Goal: Navigation & Orientation: Find specific page/section

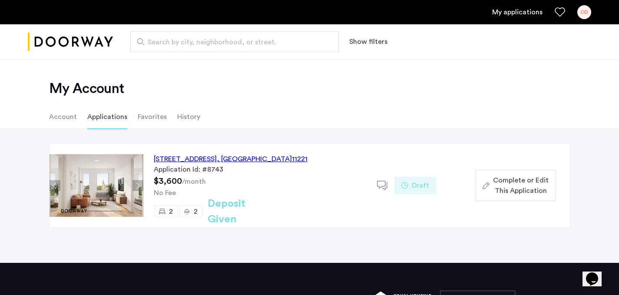
click at [407, 184] on icon at bounding box center [404, 185] width 7 height 7
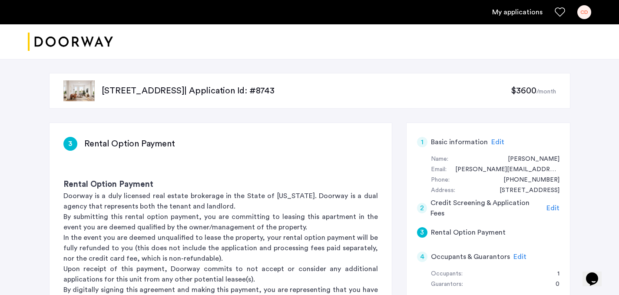
click at [76, 45] on img "Cazamio logo" at bounding box center [70, 42] width 85 height 33
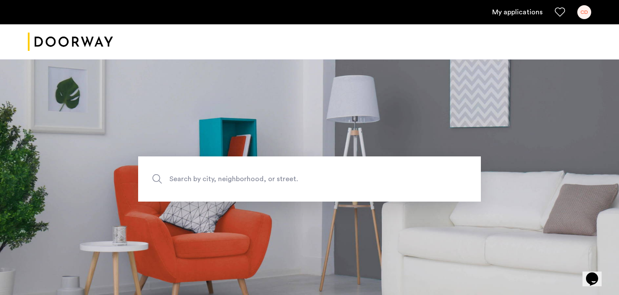
click at [505, 12] on link "My applications" at bounding box center [517, 12] width 50 height 10
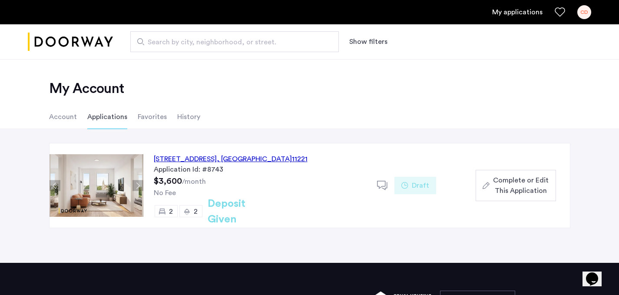
click at [178, 116] on li "History" at bounding box center [188, 117] width 23 height 24
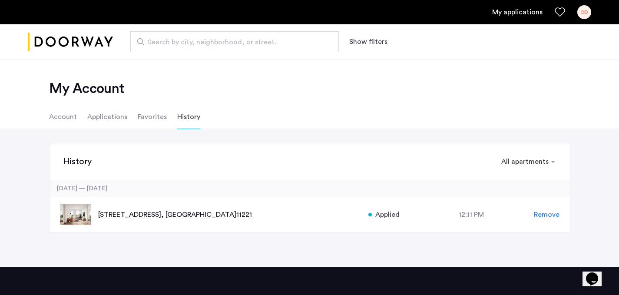
click at [161, 115] on li "Favorites" at bounding box center [152, 117] width 29 height 24
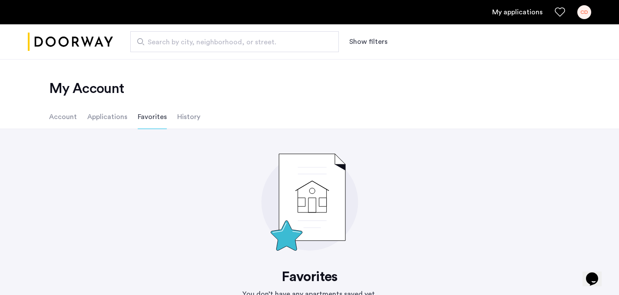
click at [41, 119] on ul "Account Applications Favorites History" at bounding box center [309, 117] width 547 height 24
click at [63, 114] on li "Account" at bounding box center [63, 117] width 28 height 24
